Goal: Book appointment/travel/reservation

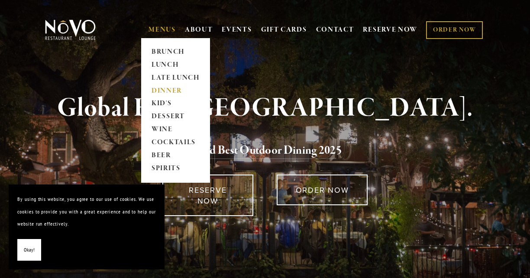
click at [162, 88] on link "DINNER" at bounding box center [176, 90] width 54 height 13
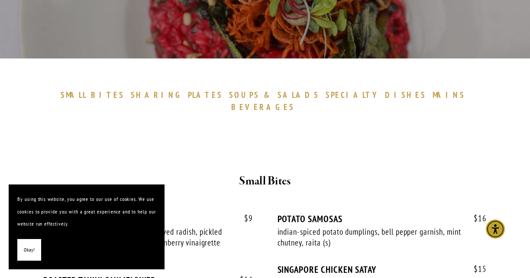
scroll to position [303, 0]
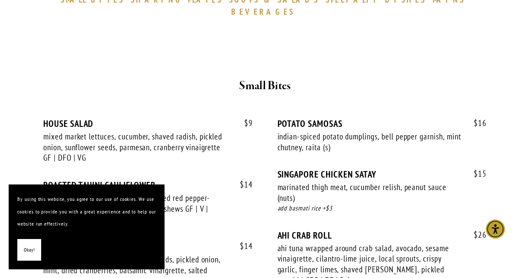
click at [26, 253] on span "Okay!" at bounding box center [29, 250] width 11 height 13
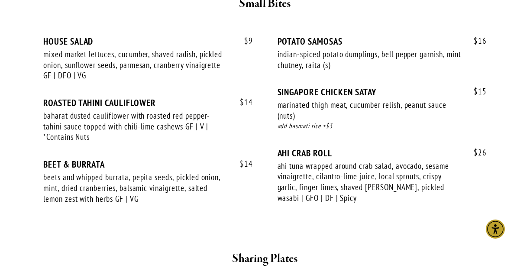
scroll to position [476, 0]
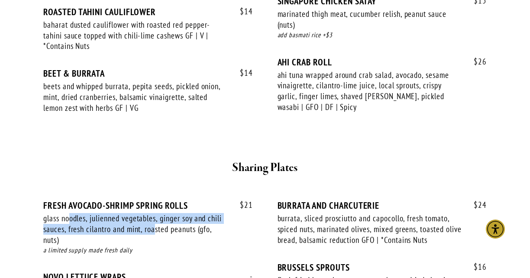
drag, startPoint x: 70, startPoint y: 201, endPoint x: 154, endPoint y: 219, distance: 86.2
click at [154, 219] on div "glass noodles, julienned vegetables, ginger soy and chili sauces, fresh cilantr…" at bounding box center [135, 229] width 185 height 32
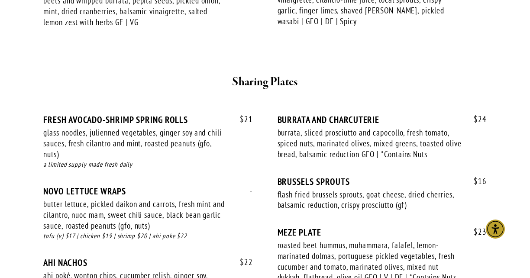
scroll to position [563, 0]
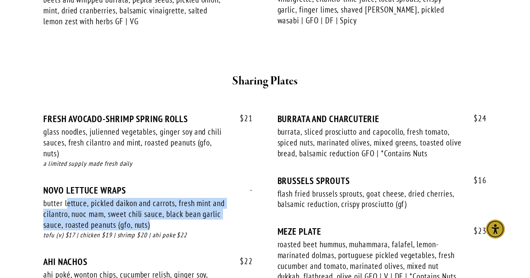
drag, startPoint x: 67, startPoint y: 190, endPoint x: 180, endPoint y: 214, distance: 115.4
click at [180, 214] on div "butter lettuce, pickled daikon and carrots, fresh mint and cilantro, nuoc mam, …" at bounding box center [135, 214] width 185 height 32
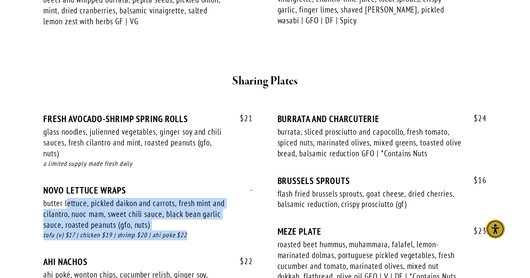
drag, startPoint x: 95, startPoint y: 196, endPoint x: 211, endPoint y: 225, distance: 118.7
click at [211, 225] on div "- NOVO LETTUCE WRAPS butter lettuce, pickled daikon and carrots, fresh mint and…" at bounding box center [148, 220] width 210 height 71
click at [211, 230] on div "tofu (v) $17 | chicken $19 | shrimp $20 | ahi poke $22" at bounding box center [148, 235] width 210 height 10
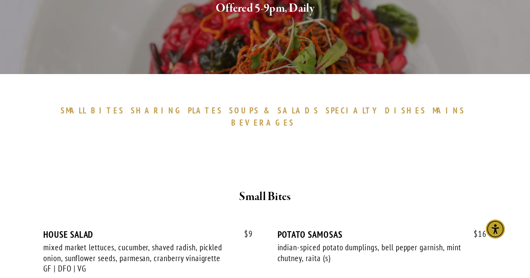
scroll to position [0, 0]
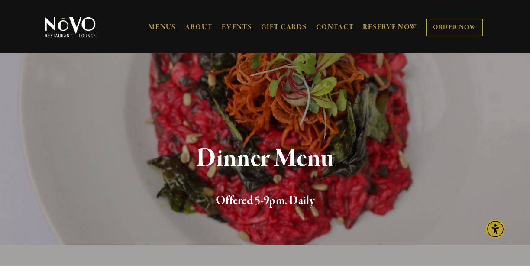
drag, startPoint x: 300, startPoint y: 223, endPoint x: 302, endPoint y: 103, distance: 120.4
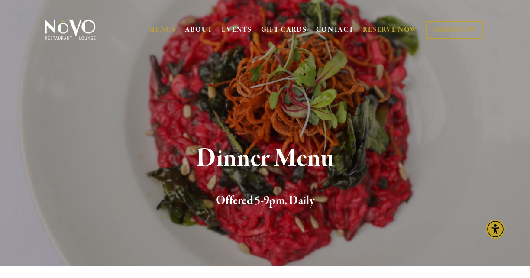
click at [386, 30] on link "RESERVE NOW" at bounding box center [390, 30] width 55 height 16
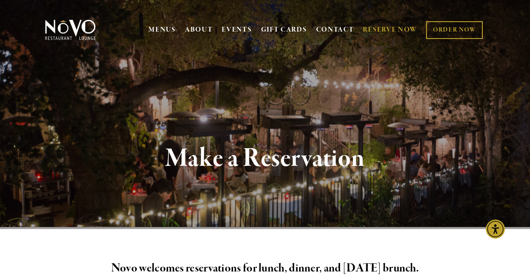
scroll to position [173, 0]
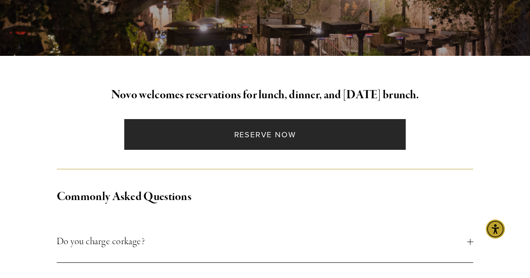
click at [273, 126] on link "Reserve Now" at bounding box center [264, 134] width 281 height 31
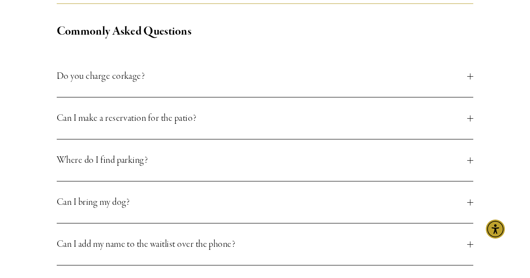
scroll to position [347, 0]
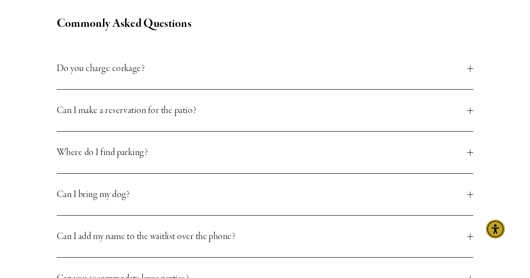
click at [146, 156] on span "Where do I find parking?" at bounding box center [262, 153] width 411 height 16
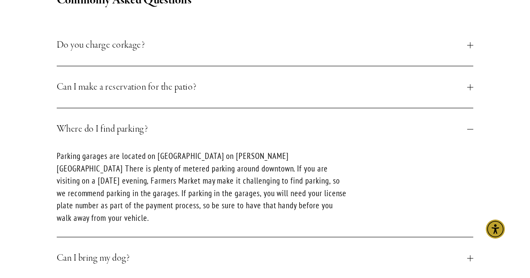
scroll to position [390, 0]
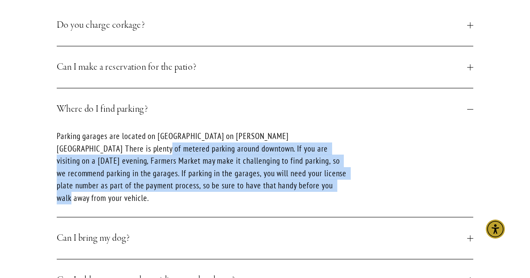
drag, startPoint x: 113, startPoint y: 150, endPoint x: 279, endPoint y: 196, distance: 172.2
click at [279, 196] on div "Parking garages are located on [GEOGRAPHIC_DATA] on [PERSON_NAME][GEOGRAPHIC_DA…" at bounding box center [203, 173] width 292 height 87
click at [262, 173] on p "Parking garages are located on [GEOGRAPHIC_DATA] on [PERSON_NAME][GEOGRAPHIC_DA…" at bounding box center [203, 167] width 292 height 74
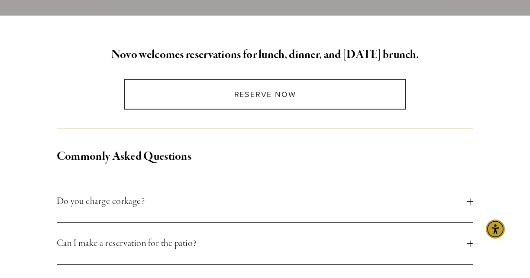
scroll to position [0, 0]
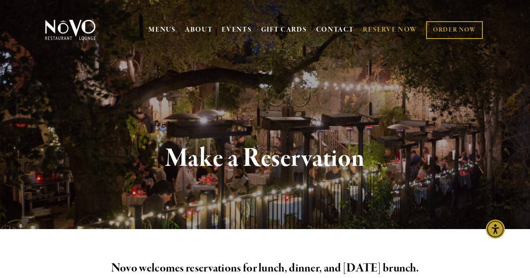
drag, startPoint x: 436, startPoint y: 136, endPoint x: 380, endPoint y: 3, distance: 144.2
click at [385, 28] on link "RESERVE NOW" at bounding box center [390, 30] width 55 height 16
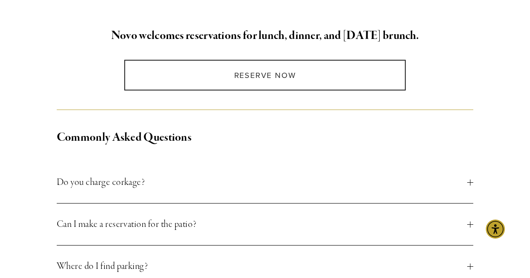
scroll to position [303, 0]
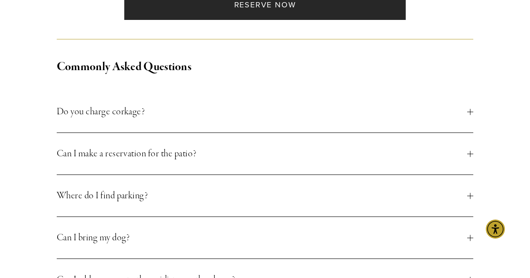
click at [242, 13] on link "Reserve Now" at bounding box center [264, 4] width 281 height 31
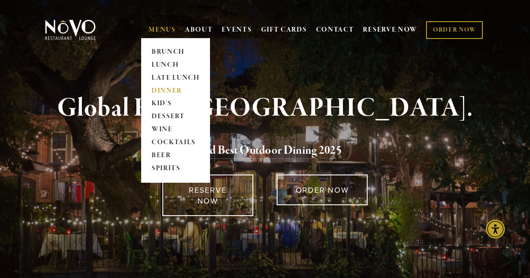
click at [170, 89] on link "DINNER" at bounding box center [176, 90] width 54 height 13
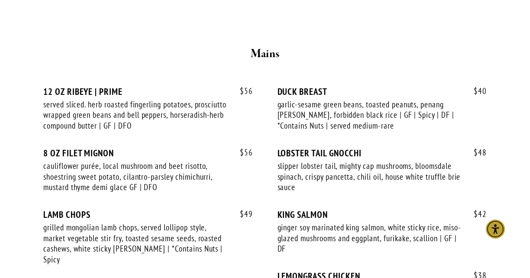
scroll to position [1603, 0]
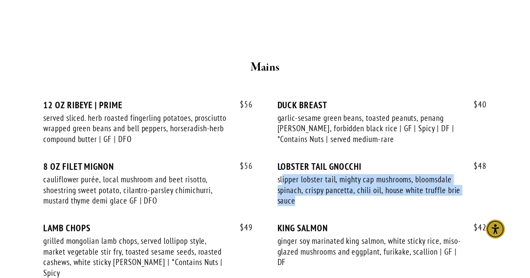
drag, startPoint x: 283, startPoint y: 100, endPoint x: 322, endPoint y: 117, distance: 42.8
click at [322, 174] on div "slipper lobster tail, mighty cap mushrooms, bloomsdale spinach, crispy pancetta…" at bounding box center [370, 190] width 185 height 32
click at [323, 174] on div "slipper lobster tail, mighty cap mushrooms, bloomsdale spinach, crispy pancetta…" at bounding box center [370, 190] width 185 height 32
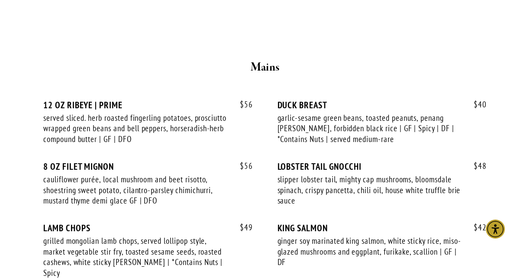
click at [297, 236] on div "ginger soy marinated king salmon, white sticky rice, miso-glazed mushrooms and …" at bounding box center [370, 252] width 185 height 32
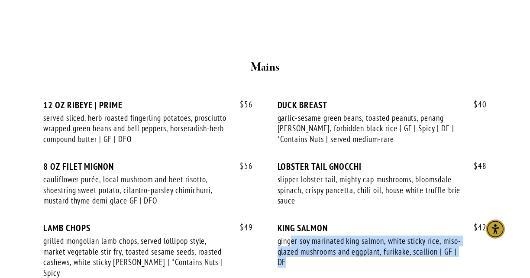
drag, startPoint x: 292, startPoint y: 159, endPoint x: 342, endPoint y: 177, distance: 52.5
click at [342, 236] on div "ginger soy marinated king salmon, white sticky rice, miso-glazed mushrooms and …" at bounding box center [370, 252] width 185 height 32
click at [340, 236] on div "ginger soy marinated king salmon, white sticky rice, miso-glazed mushrooms and …" at bounding box center [370, 252] width 185 height 32
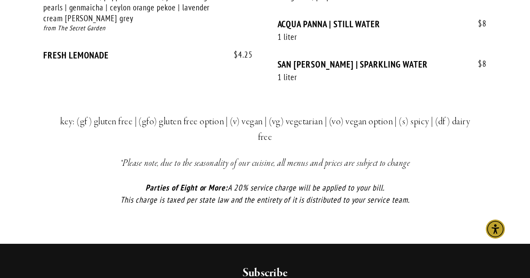
scroll to position [2209, 0]
